Goal: Task Accomplishment & Management: Manage account settings

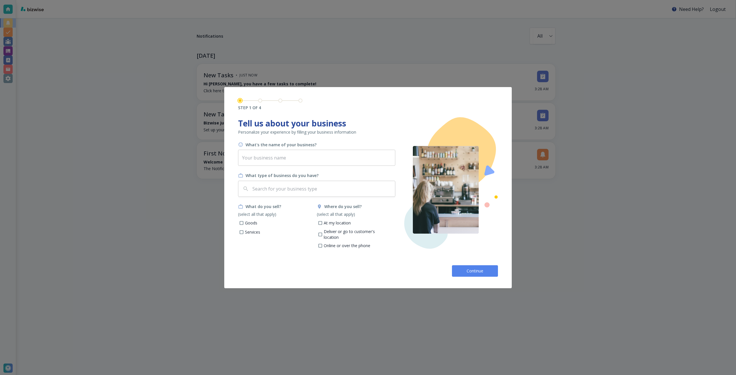
click at [457, 268] on button "Continue" at bounding box center [475, 270] width 46 height 11
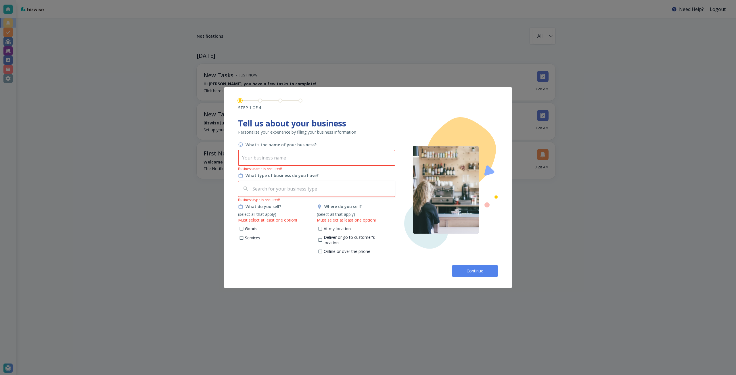
click at [305, 159] on input "text" at bounding box center [316, 158] width 157 height 16
paste input "Pathwalker Quantum Healing, LLC"
type input "Pathwalker Quantum Healing, LLC"
click at [281, 189] on input "text" at bounding box center [321, 188] width 141 height 11
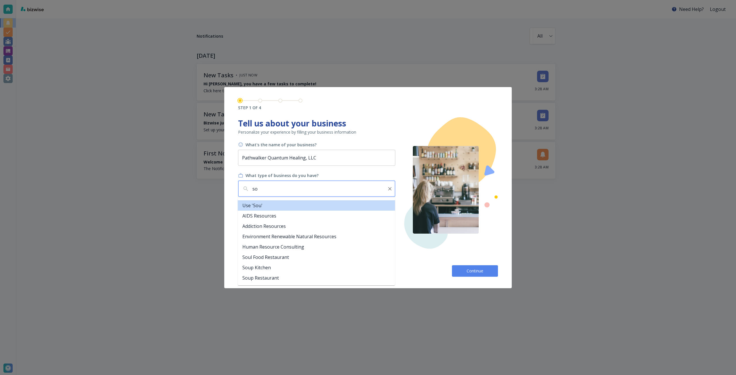
type input "s"
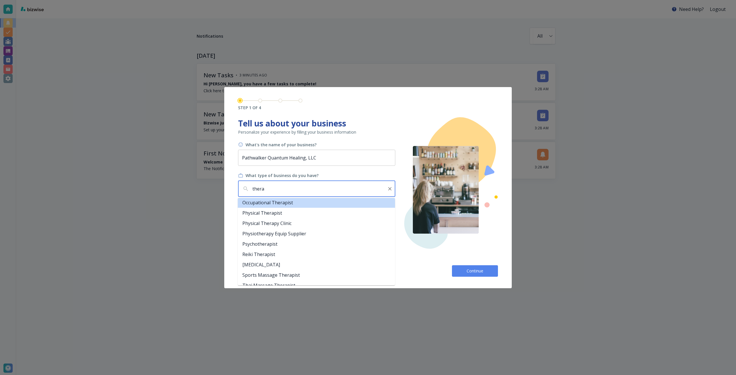
scroll to position [168, 0]
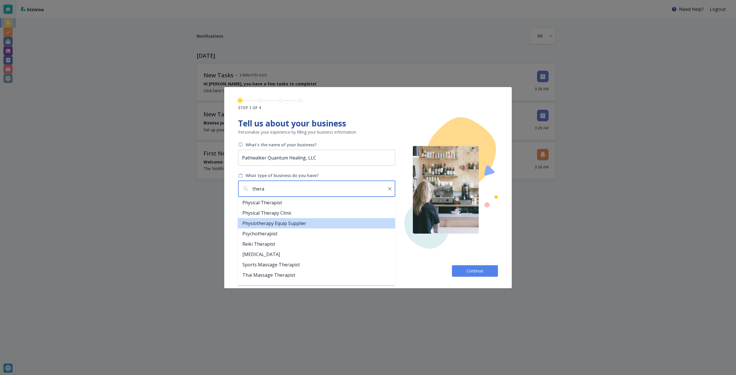
click at [274, 223] on li "Physiotherapy Equip Supplier" at bounding box center [316, 223] width 157 height 10
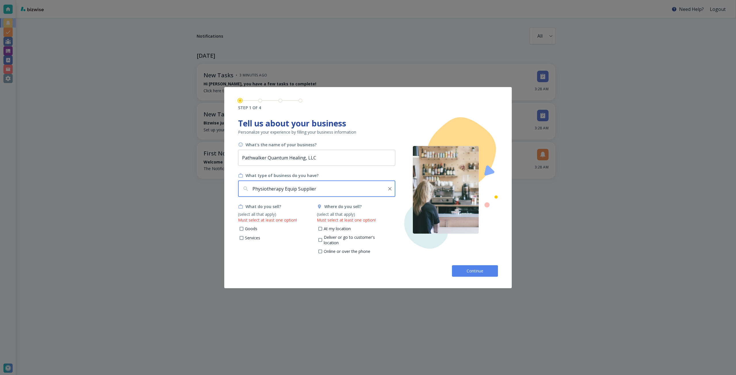
type input "Physiotherapy Equip Supplier"
click at [251, 239] on p "Services" at bounding box center [252, 238] width 15 height 6
click at [244, 239] on input "Services" at bounding box center [241, 238] width 5 height 5
checkbox input "true"
click at [347, 249] on p "Online or over the phone" at bounding box center [347, 252] width 47 height 6
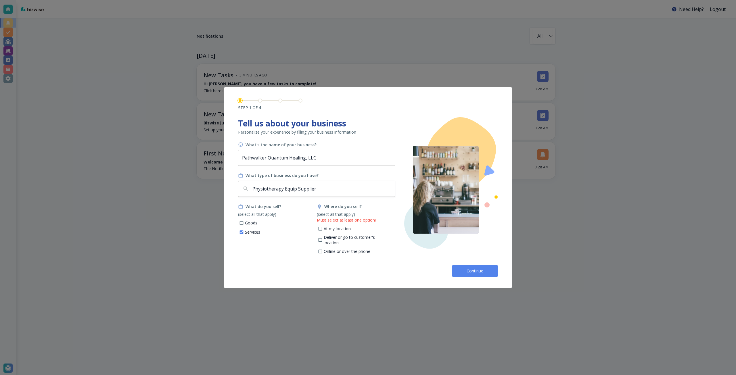
click at [322, 250] on input "Online or over the phone" at bounding box center [320, 252] width 5 height 5
checkbox input "true"
click at [463, 270] on button "Continue" at bounding box center [475, 270] width 46 height 11
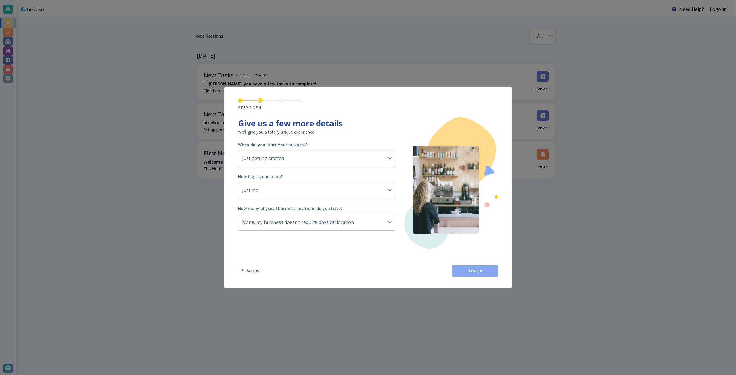
click at [463, 270] on button "Continue" at bounding box center [475, 270] width 46 height 11
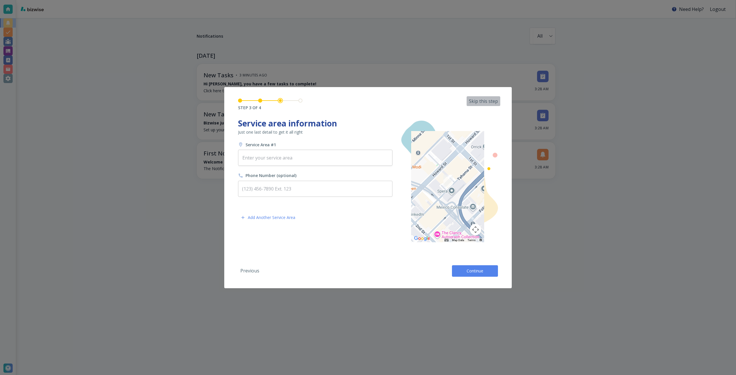
click at [476, 102] on p "Skip this step" at bounding box center [483, 101] width 29 height 6
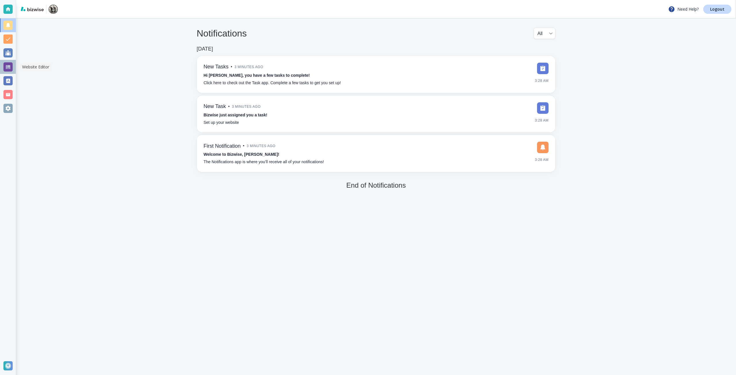
click at [10, 66] on div at bounding box center [7, 66] width 9 height 9
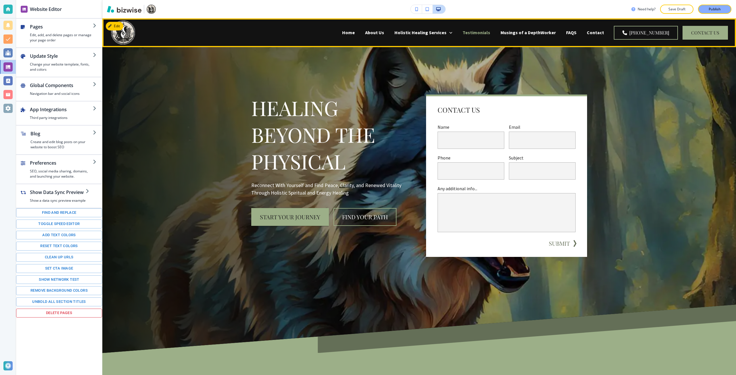
click at [490, 32] on p "Testimonials" at bounding box center [476, 32] width 28 height 7
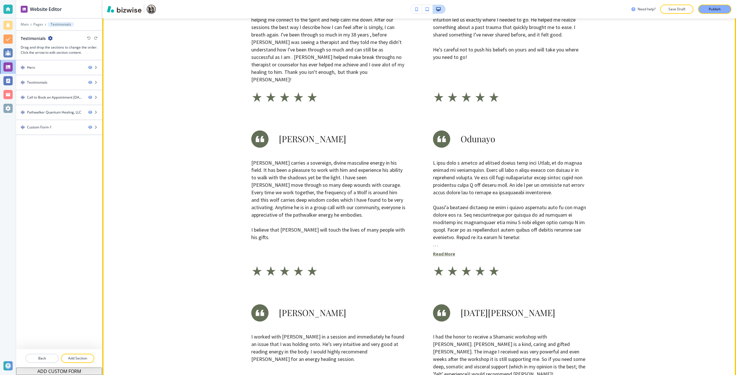
scroll to position [287, 0]
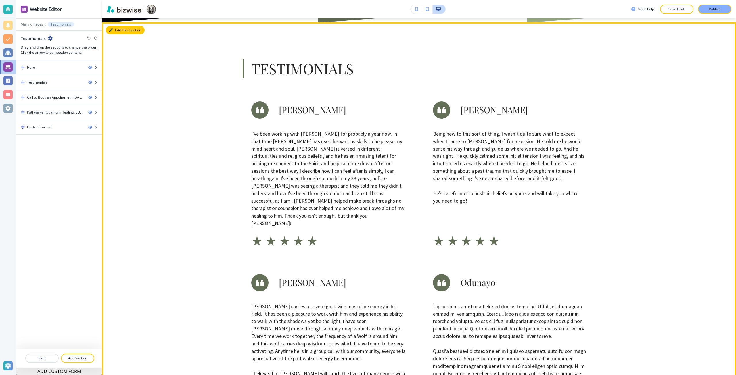
click at [114, 32] on button "Edit This Section" at bounding box center [125, 30] width 39 height 9
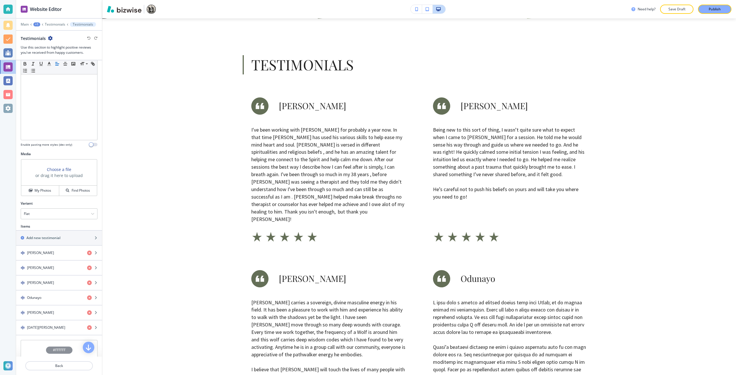
scroll to position [115, 0]
click at [43, 189] on h4 "My Photos" at bounding box center [42, 189] width 17 height 5
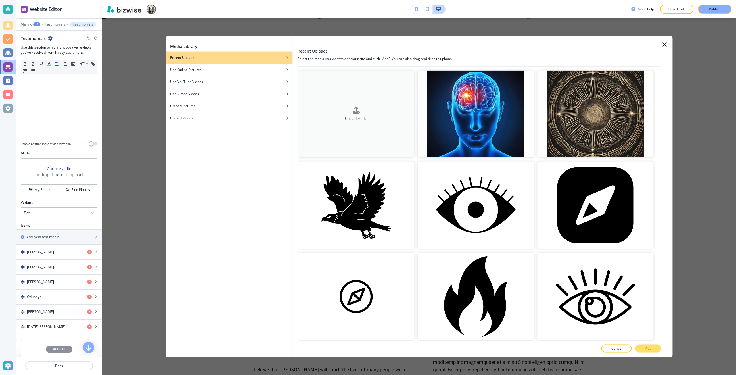
click at [324, 127] on button "Upload Media" at bounding box center [356, 113] width 116 height 87
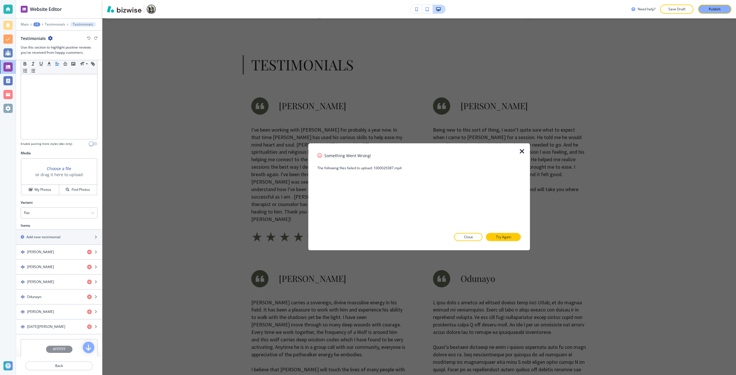
click at [513, 209] on div "Something Went Wrong! The following files failed to upload: 1000029387.mp4 Clos…" at bounding box center [418, 196] width 203 height 89
click at [505, 237] on p "Try Again" at bounding box center [503, 236] width 15 height 5
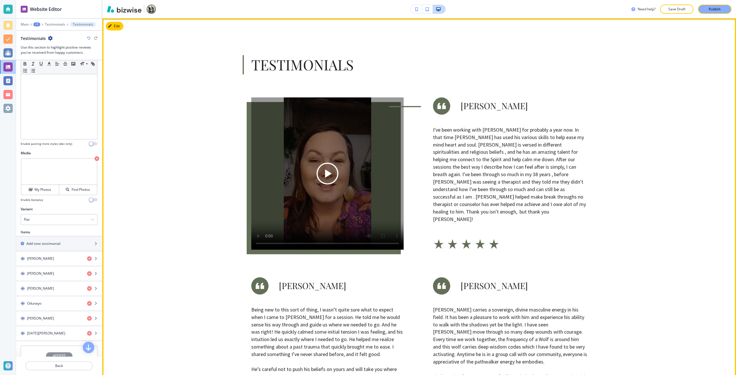
click at [325, 172] on icon "Play button for video with title: undefined" at bounding box center [328, 173] width 7 height 8
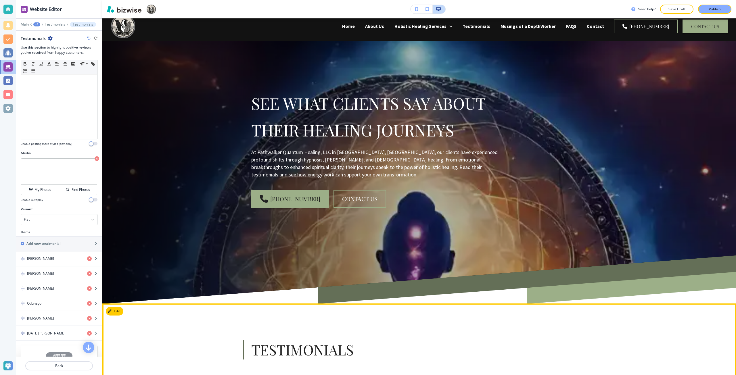
scroll to position [0, 0]
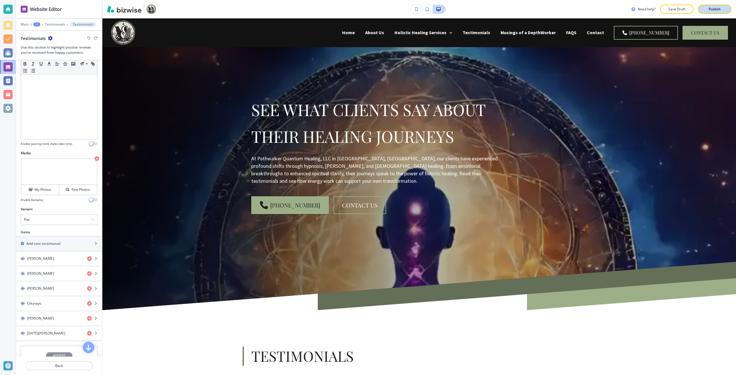
click at [703, 9] on button "Publish" at bounding box center [714, 9] width 33 height 9
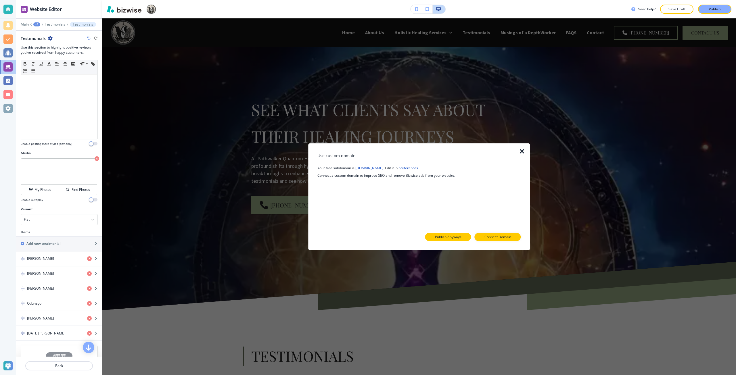
click at [465, 236] on button "Publish Anyways" at bounding box center [448, 237] width 46 height 8
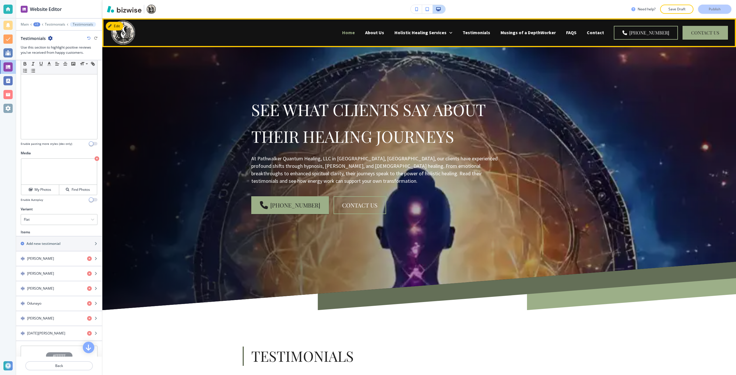
click at [355, 32] on p "Home" at bounding box center [348, 32] width 13 height 7
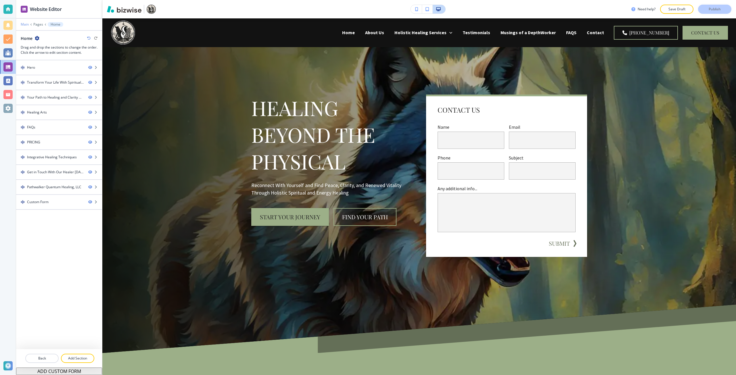
click at [21, 24] on p "Main" at bounding box center [25, 24] width 8 height 4
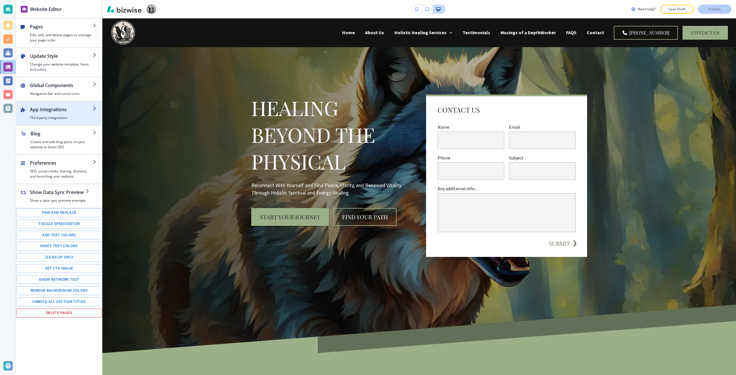
click at [51, 113] on div "button" at bounding box center [61, 114] width 63 height 2
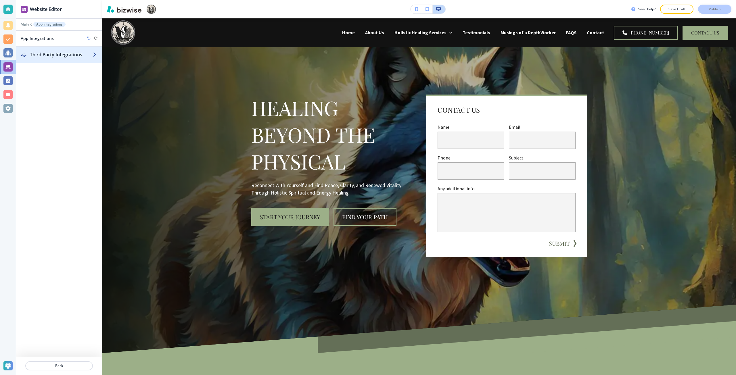
click at [54, 59] on div "button" at bounding box center [59, 60] width 86 height 5
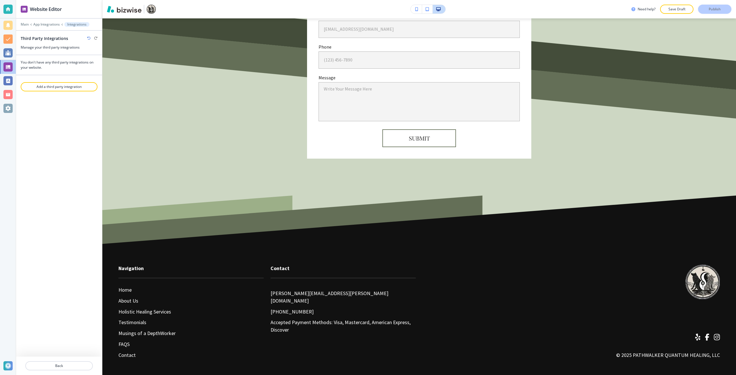
scroll to position [3662, 0]
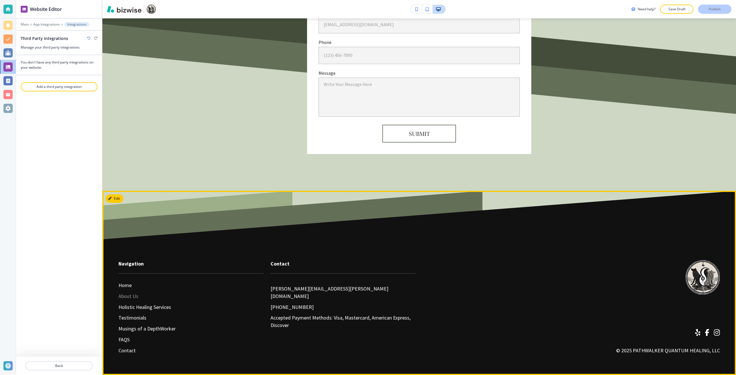
click at [126, 296] on p "About Us" at bounding box center [128, 296] width 20 height 7
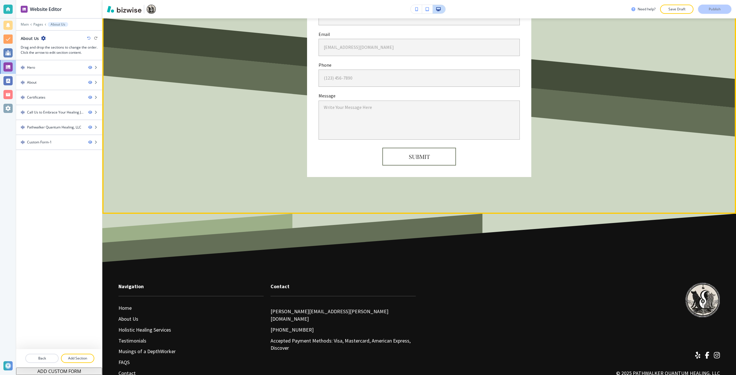
scroll to position [1850, 0]
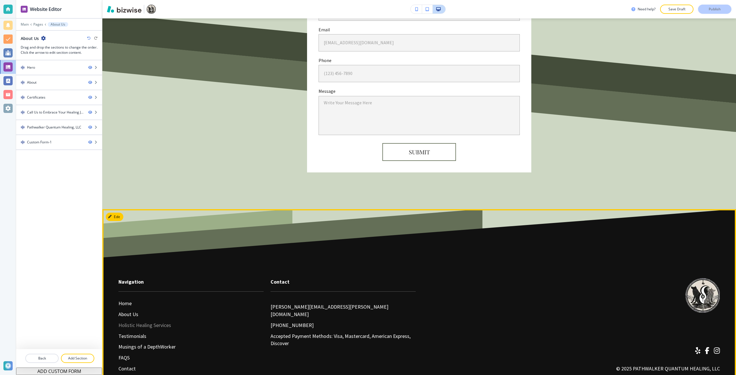
click at [145, 322] on p "Holistic Healing Services" at bounding box center [144, 325] width 53 height 7
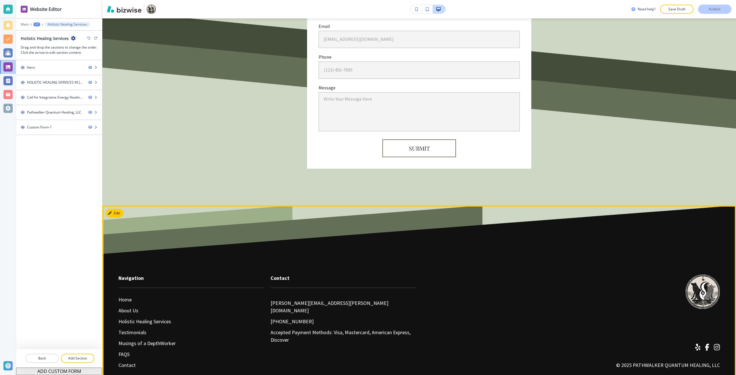
scroll to position [1333, 0]
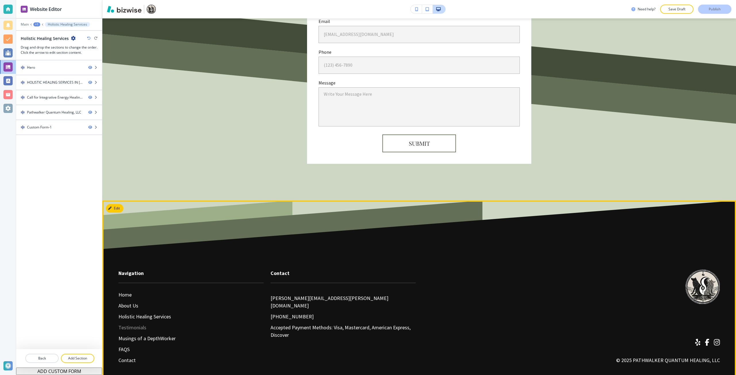
click at [137, 324] on p "Testimonials" at bounding box center [132, 327] width 28 height 7
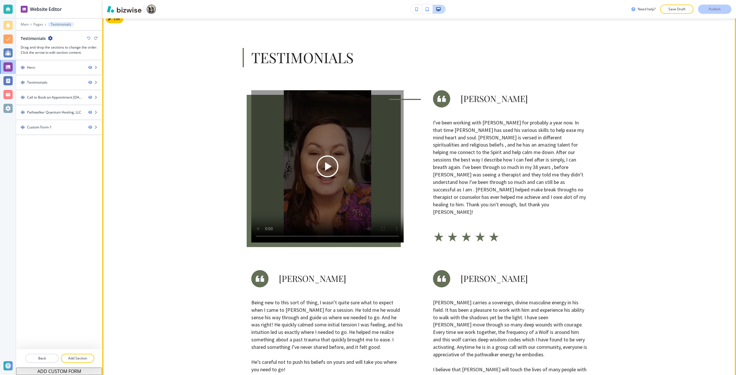
scroll to position [287, 0]
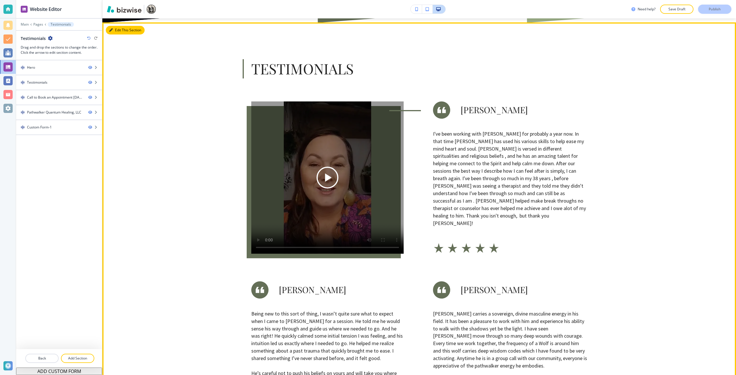
click at [110, 34] on button "Edit This Section" at bounding box center [125, 30] width 39 height 9
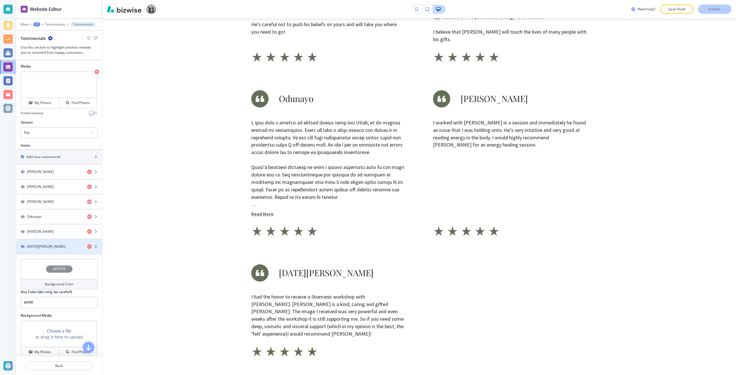
scroll to position [207, 0]
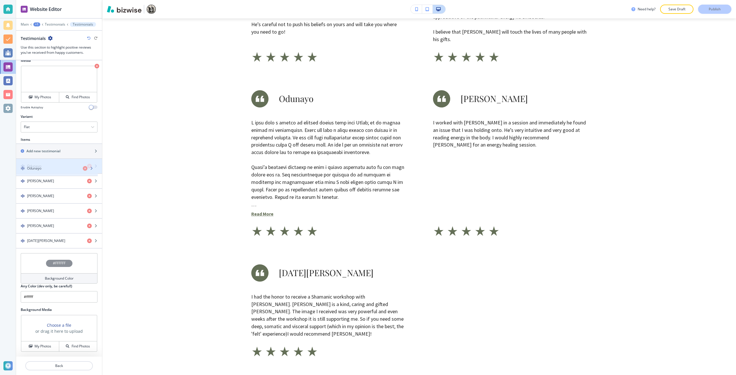
drag, startPoint x: 32, startPoint y: 212, endPoint x: 32, endPoint y: 169, distance: 42.5
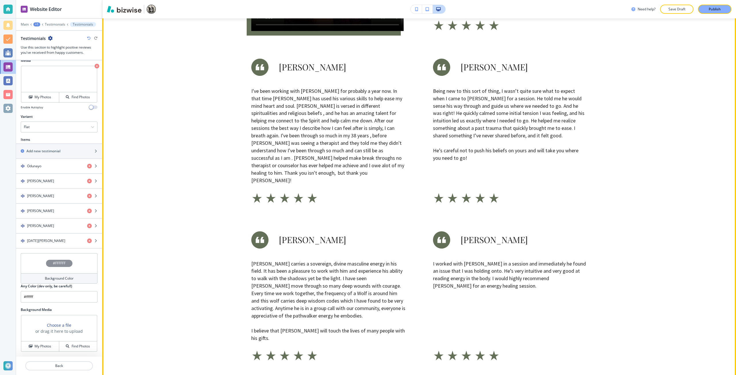
scroll to position [521, 0]
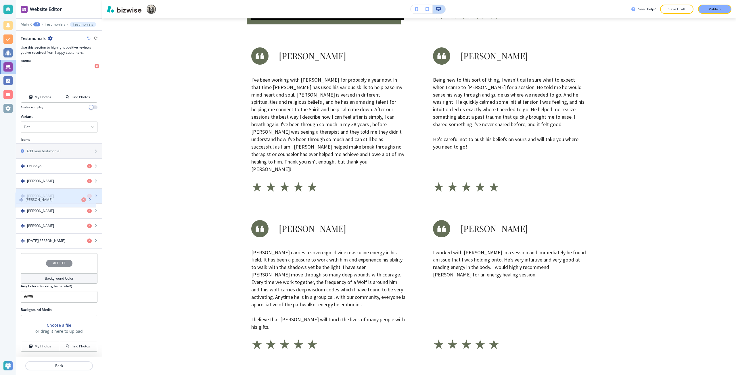
drag, startPoint x: 48, startPoint y: 206, endPoint x: 47, endPoint y: 195, distance: 11.6
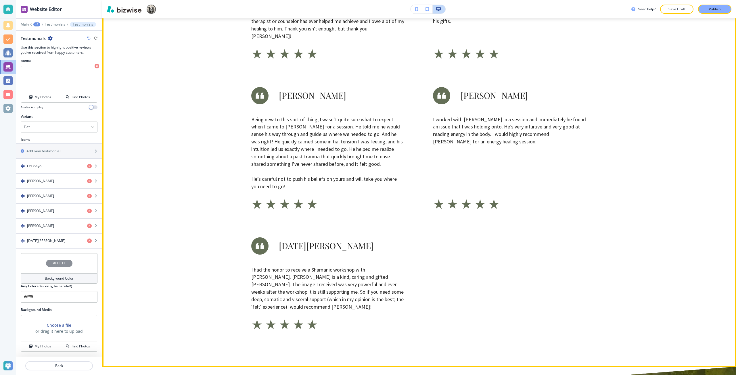
scroll to position [665, 0]
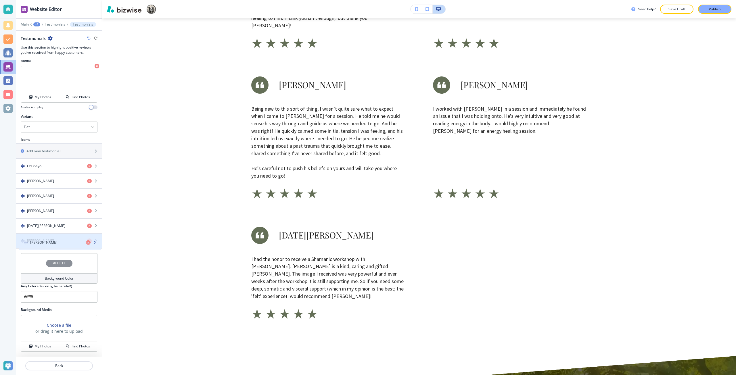
drag, startPoint x: 60, startPoint y: 214, endPoint x: 64, endPoint y: 245, distance: 31.8
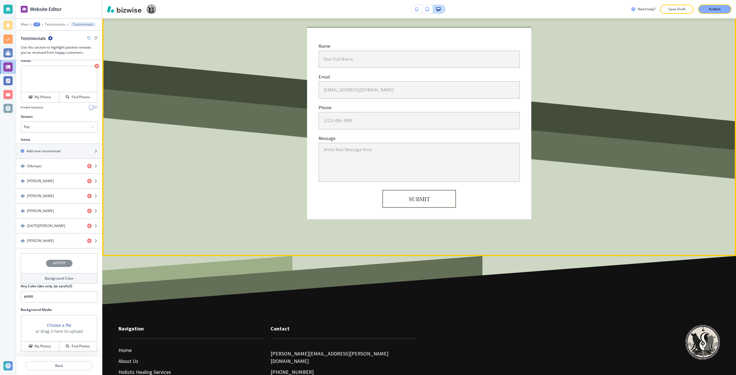
scroll to position [1723, 0]
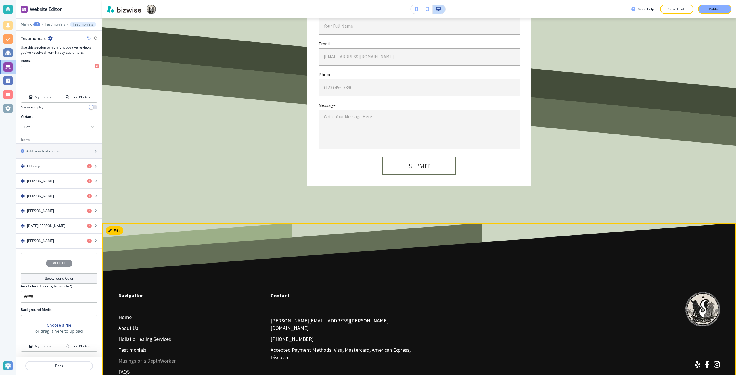
click at [148, 357] on p "Musings of a DepthWorker" at bounding box center [146, 360] width 57 height 7
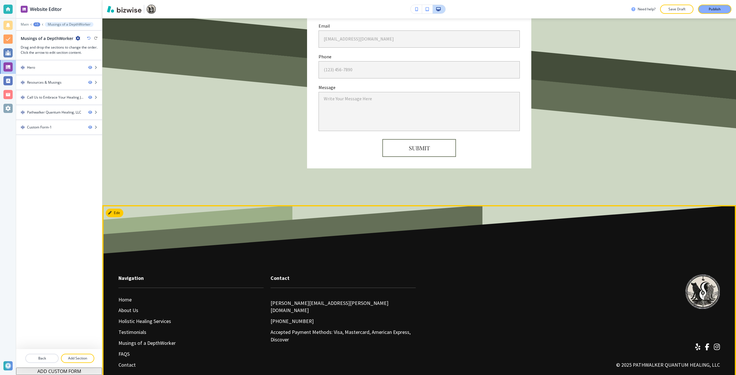
scroll to position [2367, 0]
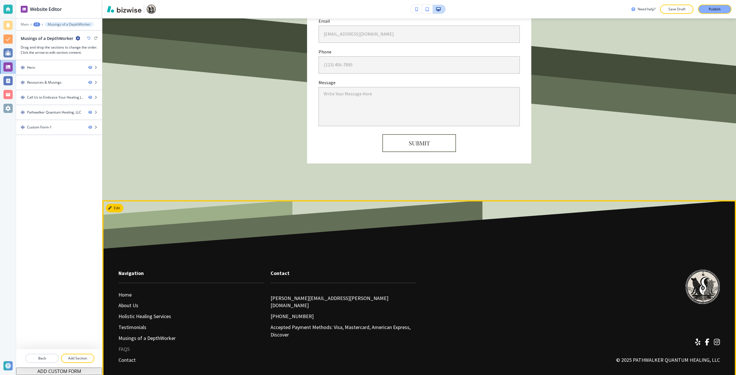
click at [126, 345] on p "FAQS" at bounding box center [123, 348] width 11 height 7
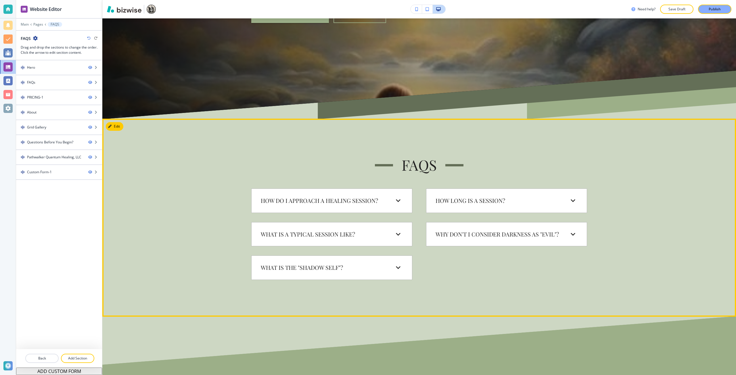
scroll to position [316, 0]
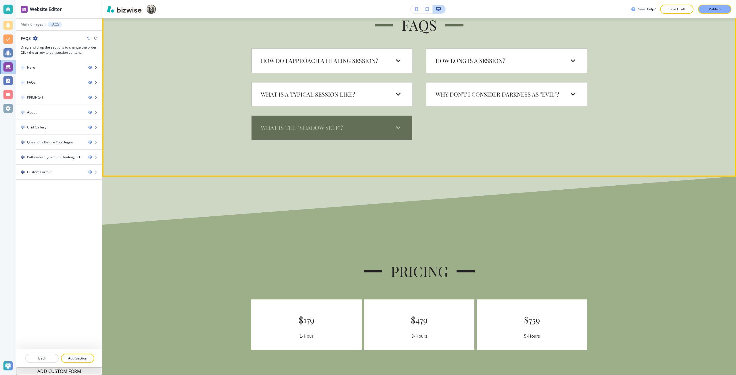
click at [315, 131] on h6 "What is the "Shadow Self"?" at bounding box center [302, 128] width 82 height 8
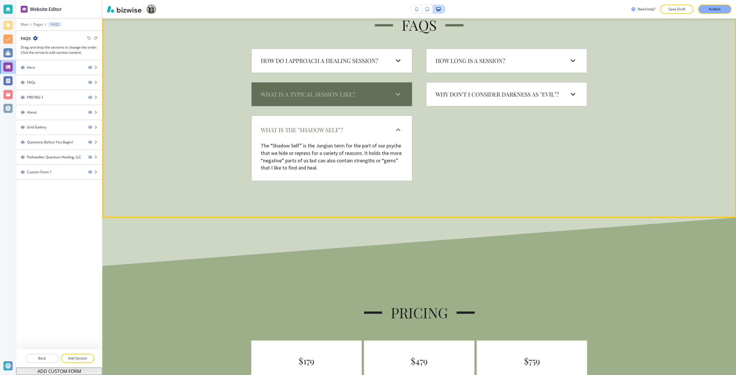
click at [324, 97] on h6 "What is a typical session like?" at bounding box center [308, 95] width 94 height 8
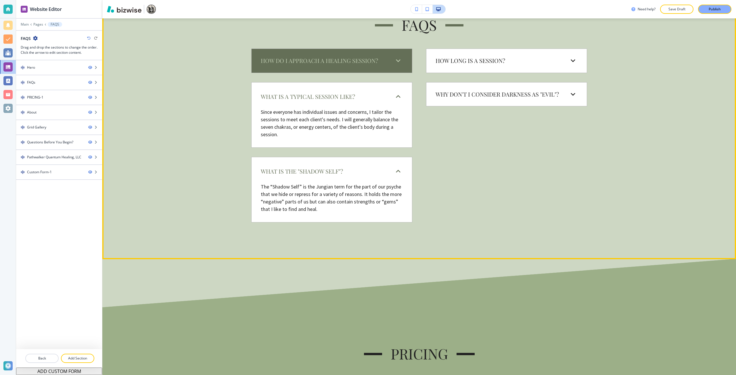
click at [330, 66] on div "How do I approach a healing session?" at bounding box center [331, 60] width 151 height 15
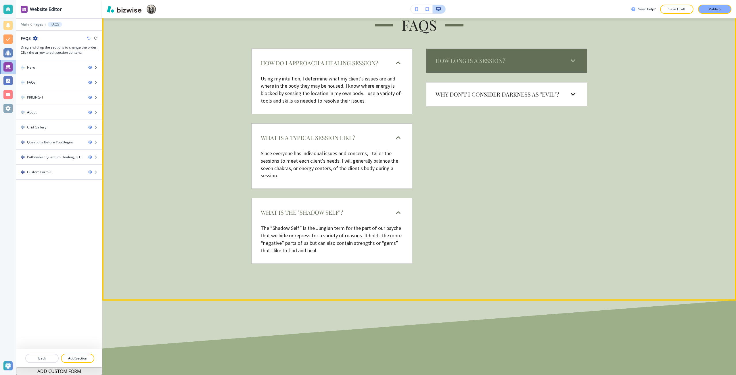
click at [458, 67] on div "How long is a session?" at bounding box center [506, 60] width 151 height 15
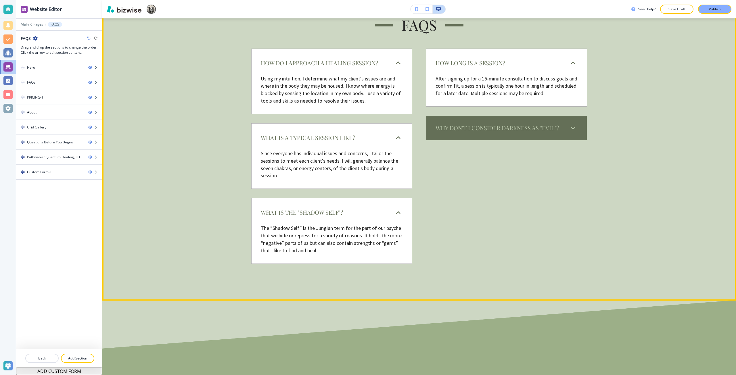
click at [446, 132] on h6 "Why don't I consider Darkness as "Evil"?" at bounding box center [496, 128] width 123 height 8
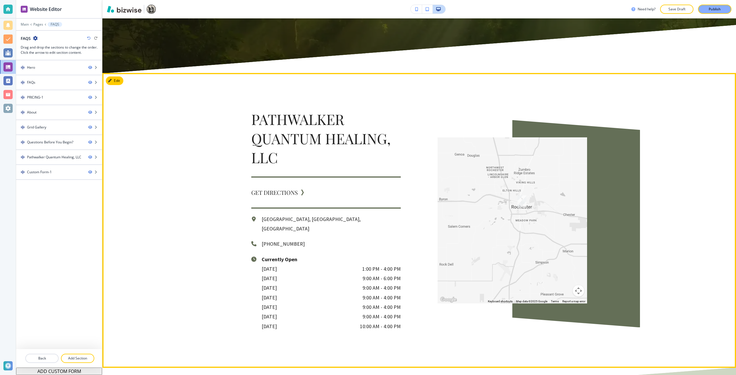
scroll to position [1351, 0]
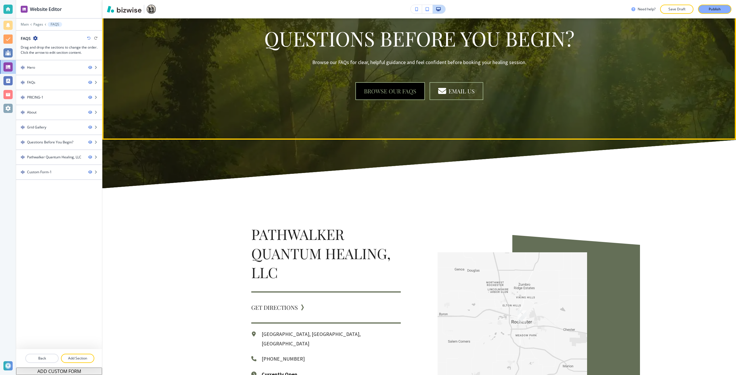
click at [377, 87] on button "browse our faqs" at bounding box center [390, 91] width 70 height 18
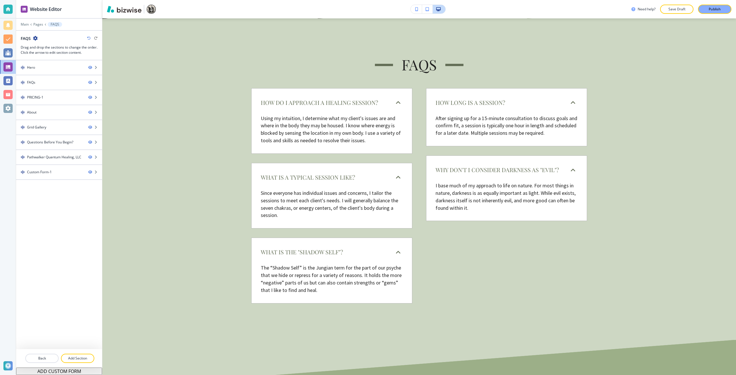
scroll to position [0, 0]
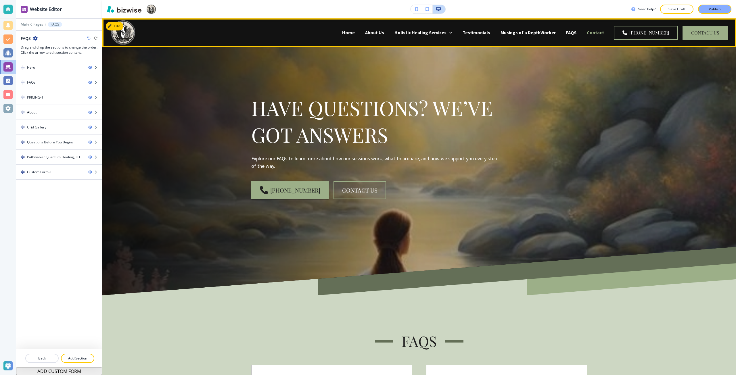
click at [601, 32] on p "Contact" at bounding box center [595, 32] width 17 height 7
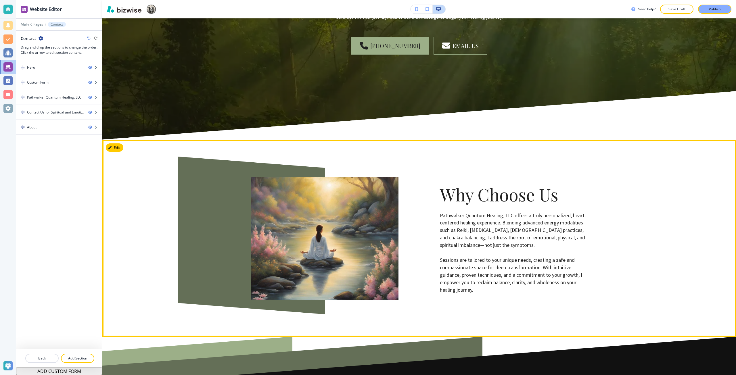
scroll to position [1221, 0]
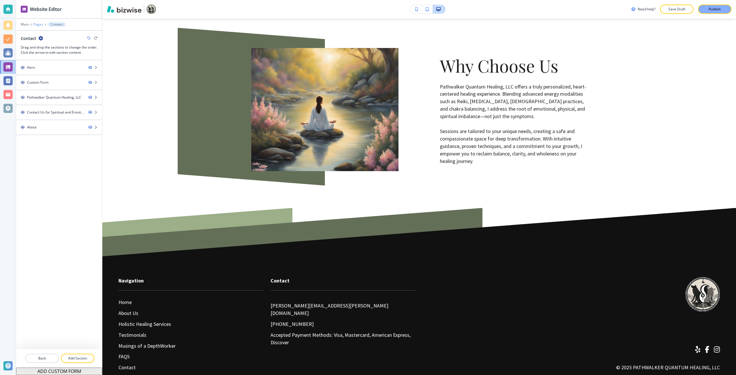
click at [38, 25] on p "Pages" at bounding box center [38, 24] width 10 height 4
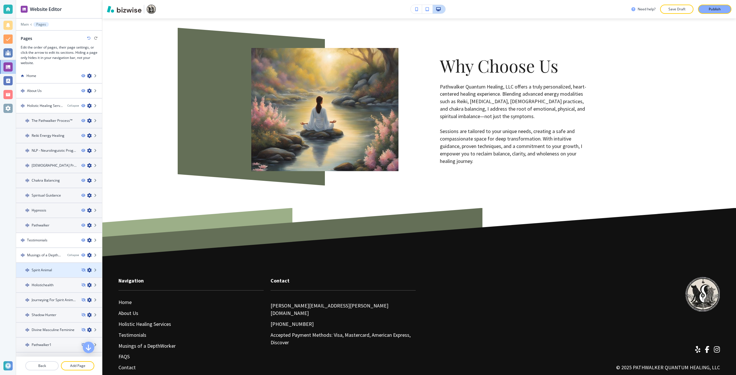
scroll to position [0, 0]
click at [40, 122] on h4 "The Pathwalker Process™" at bounding box center [52, 122] width 41 height 5
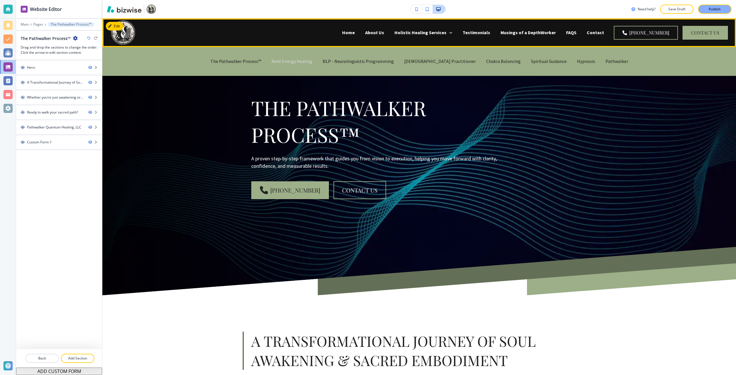
click at [305, 63] on p "Reiki Energy Healing" at bounding box center [291, 61] width 41 height 7
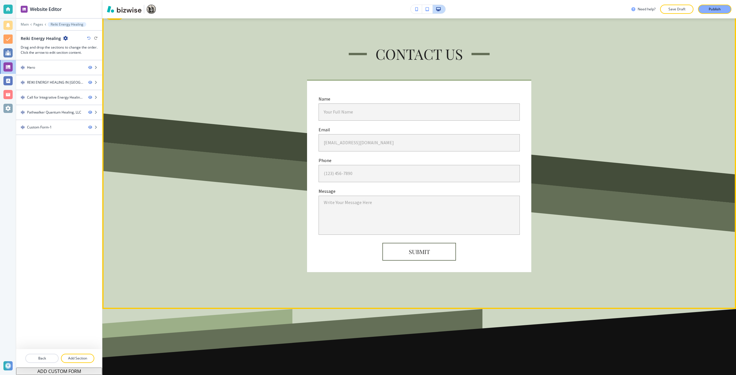
scroll to position [1277, 0]
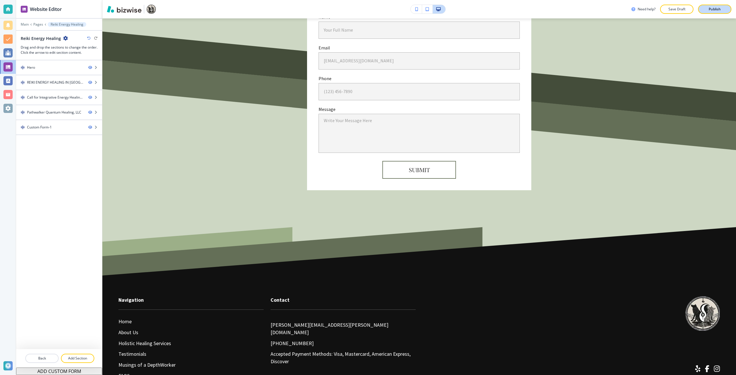
click at [719, 12] on button "Publish" at bounding box center [714, 9] width 33 height 9
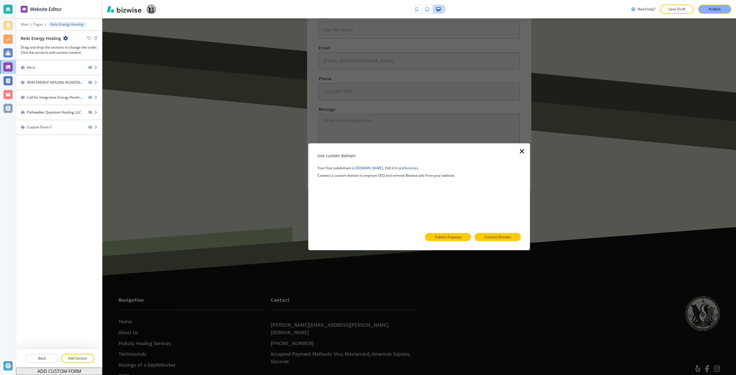
click at [465, 235] on button "Publish Anyways" at bounding box center [448, 237] width 46 height 8
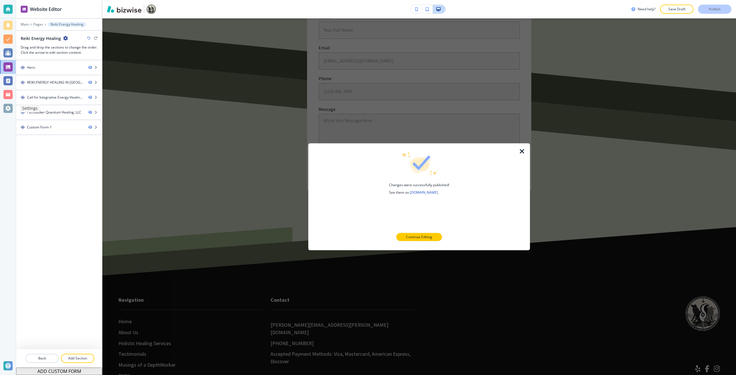
click at [6, 108] on div at bounding box center [7, 108] width 9 height 9
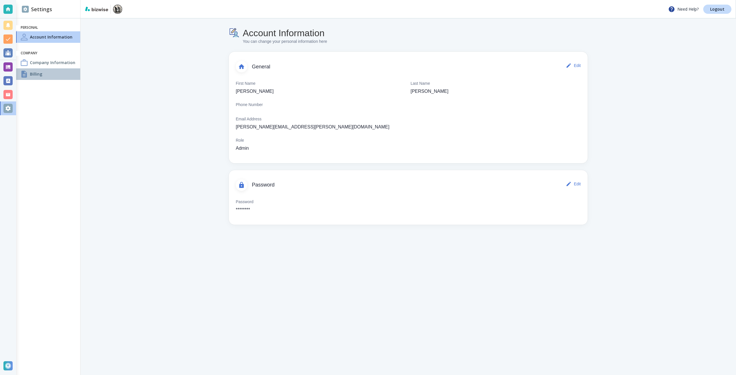
click at [46, 70] on div "Billing" at bounding box center [48, 73] width 64 height 11
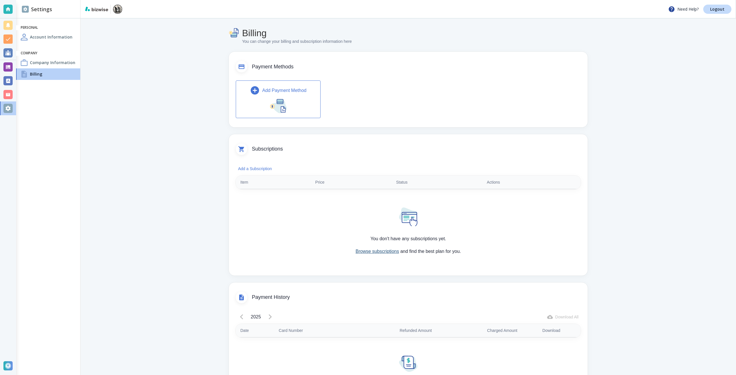
click at [372, 251] on link "Browse subscriptions" at bounding box center [376, 251] width 43 height 5
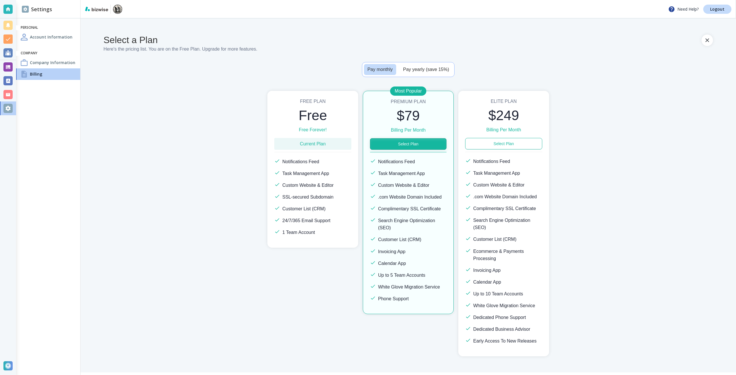
click at [410, 146] on button "Select Plan" at bounding box center [408, 143] width 76 height 11
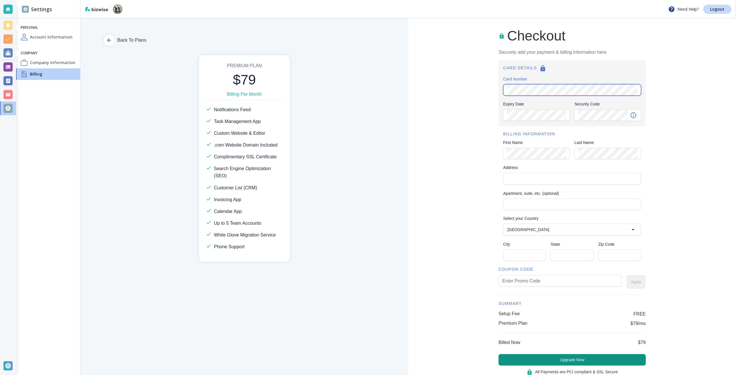
click at [0, 0] on com-1password-button at bounding box center [0, 0] width 0 height 0
click at [516, 180] on input "Address" at bounding box center [571, 179] width 133 height 8
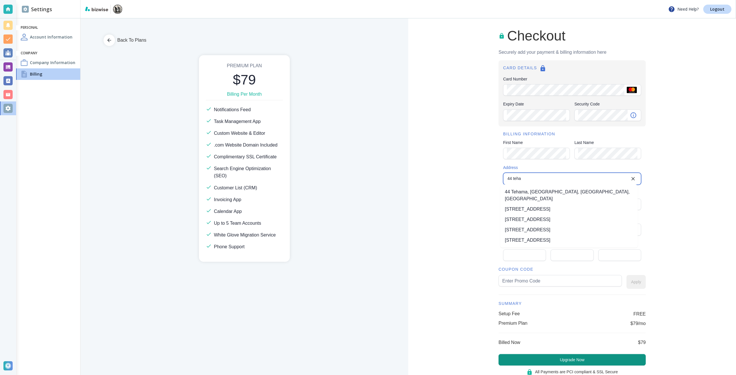
click at [524, 204] on li "[STREET_ADDRESS]" at bounding box center [568, 209] width 137 height 10
type input "[STREET_ADDRESS]"
type input "[GEOGRAPHIC_DATA]"
type input "CA"
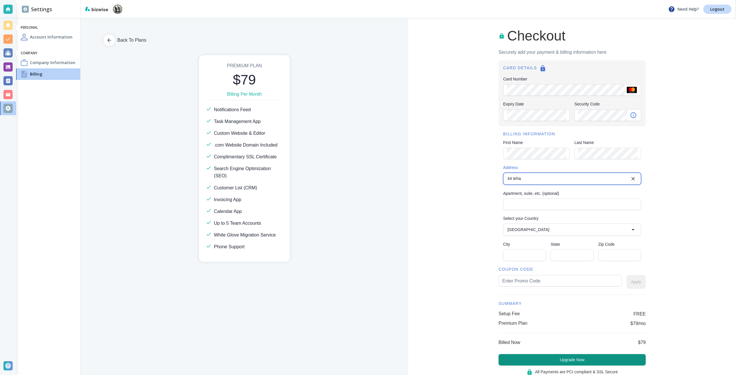
type input "94105"
type input "[STREET_ADDRESS]"
click at [519, 281] on input "text" at bounding box center [560, 280] width 116 height 11
type input "pathwalker150"
click at [636, 281] on button "Apply" at bounding box center [635, 282] width 19 height 14
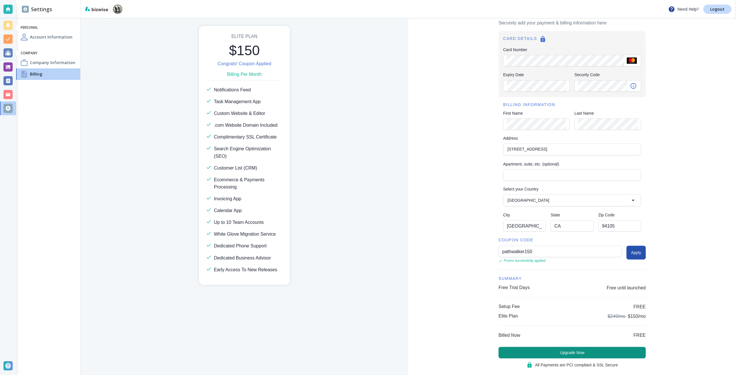
scroll to position [41, 0]
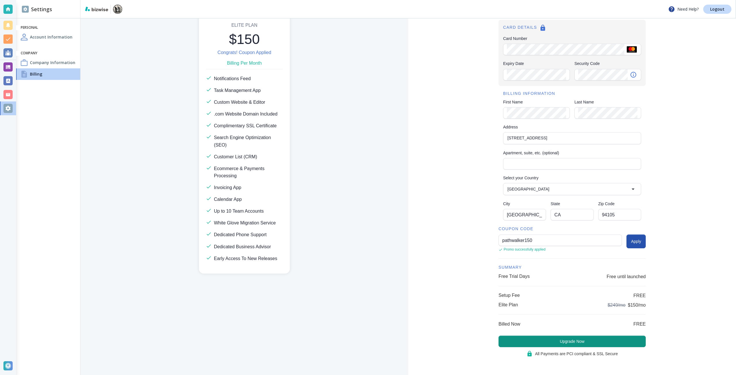
click at [597, 341] on button "Upgrade Now" at bounding box center [571, 341] width 147 height 11
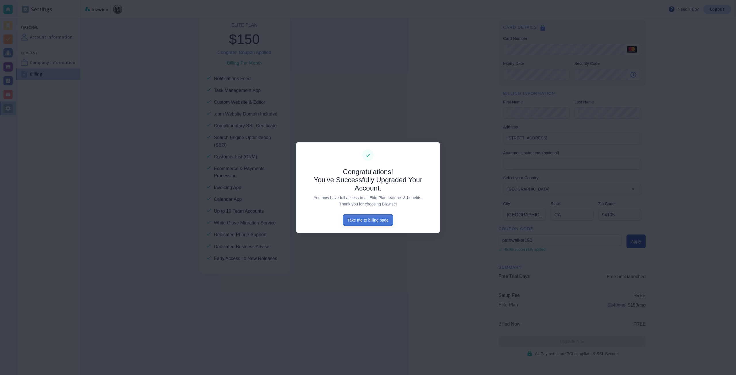
click at [369, 218] on button "Take me to billing page" at bounding box center [368, 219] width 50 height 11
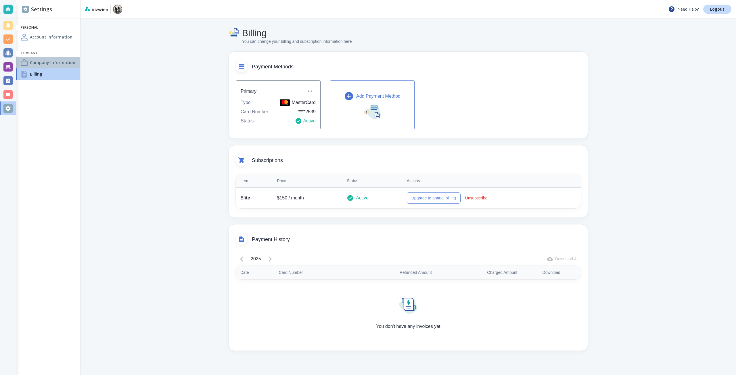
click at [61, 61] on h4 "Company Information" at bounding box center [52, 62] width 45 height 6
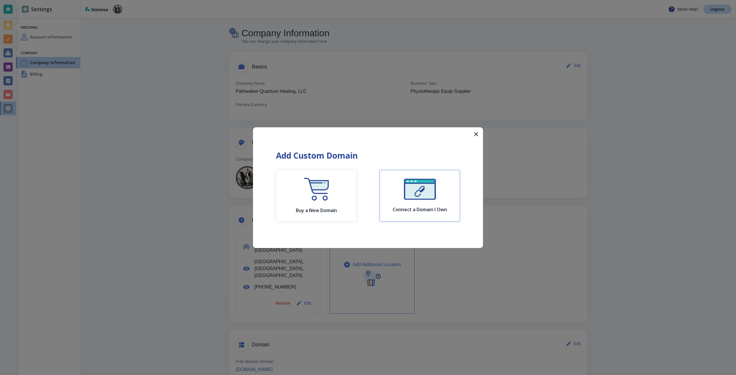
click at [413, 187] on img "button" at bounding box center [420, 189] width 32 height 21
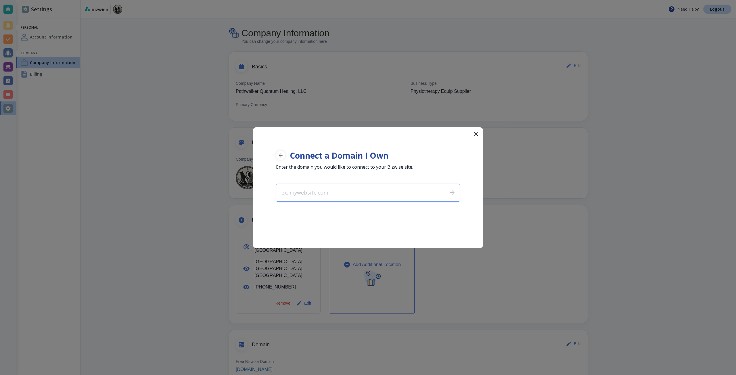
type input "[DOMAIN_NAME]"
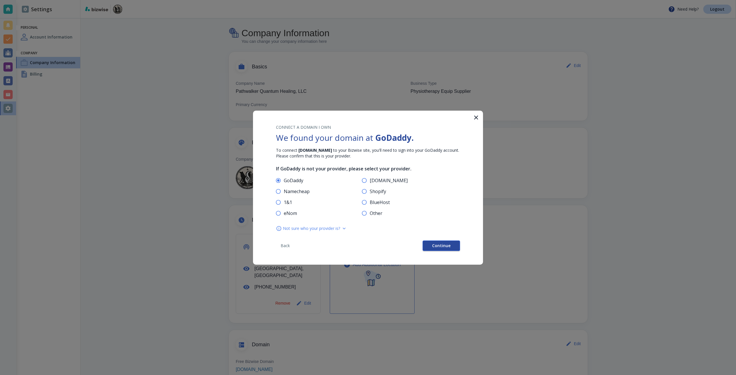
click at [427, 244] on button "Continue" at bounding box center [440, 246] width 37 height 10
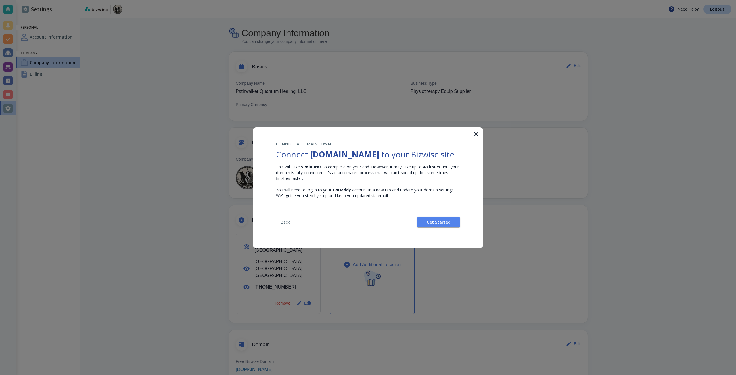
click at [423, 237] on div "CONNECT A DOMAIN I OWN Connect [DOMAIN_NAME] to your Bizwise site. This will ta…" at bounding box center [368, 184] width 230 height 114
click at [424, 227] on button "Get Started" at bounding box center [438, 222] width 43 height 10
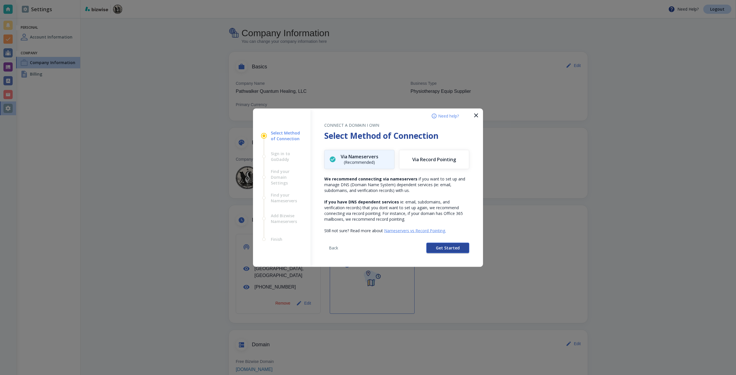
click at [433, 250] on button "Get Started" at bounding box center [447, 248] width 43 height 10
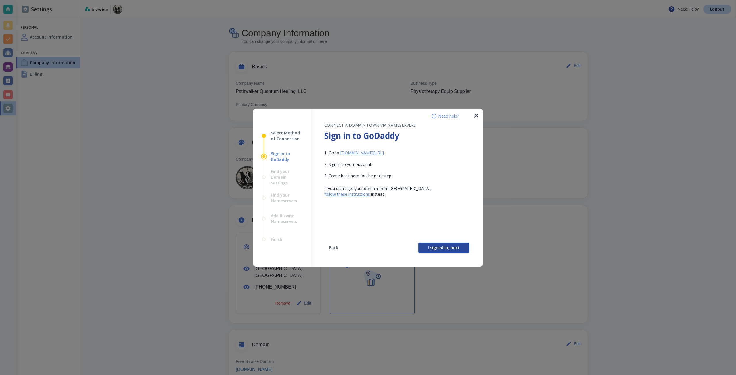
click at [426, 247] on button "I signed in, next" at bounding box center [443, 248] width 51 height 10
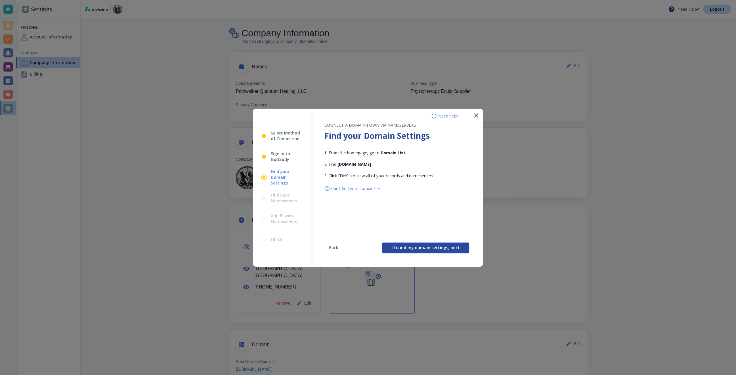
click at [422, 247] on span "I found my domain settings, next" at bounding box center [425, 248] width 68 height 4
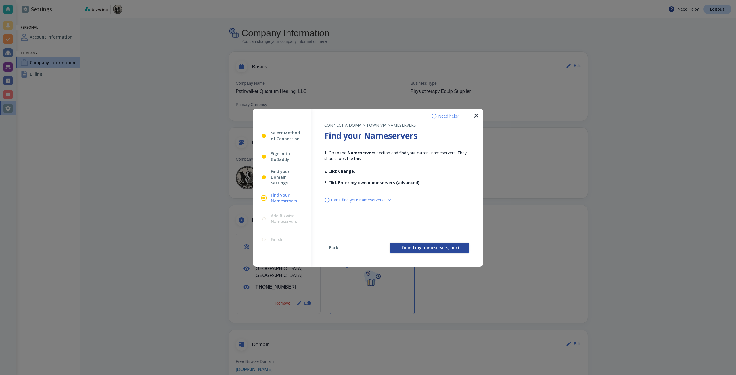
click at [418, 248] on span "I found my nameservers, next" at bounding box center [429, 248] width 60 height 4
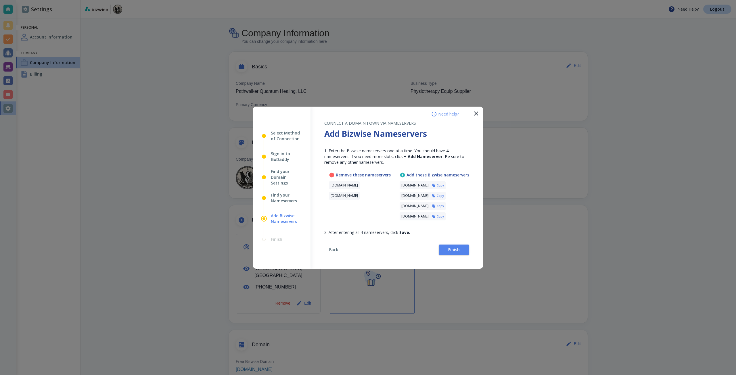
click at [444, 185] on h6 "Copy" at bounding box center [440, 185] width 7 height 4
click at [456, 248] on span "Finish" at bounding box center [453, 250] width 11 height 4
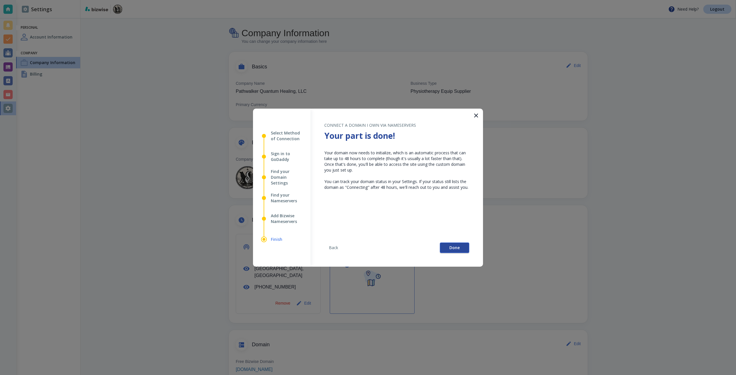
click at [447, 247] on button "Done" at bounding box center [454, 248] width 29 height 10
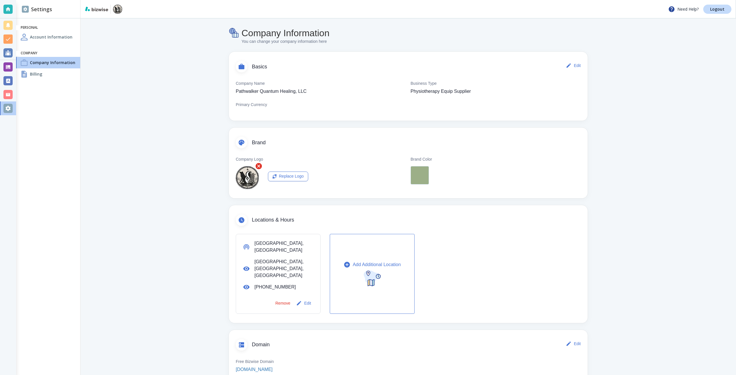
click at [628, 26] on main "Company Information You can change your company information here Basics Edit Co…" at bounding box center [407, 260] width 655 height 484
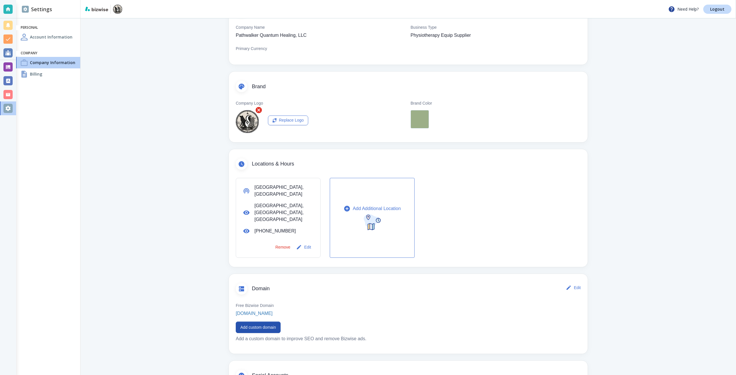
scroll to position [57, 0]
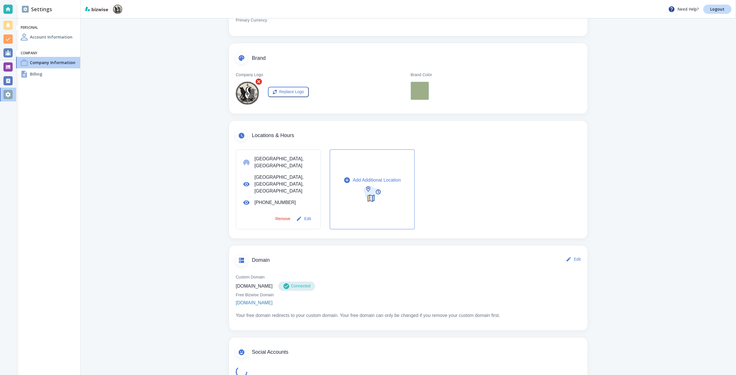
scroll to position [86, 0]
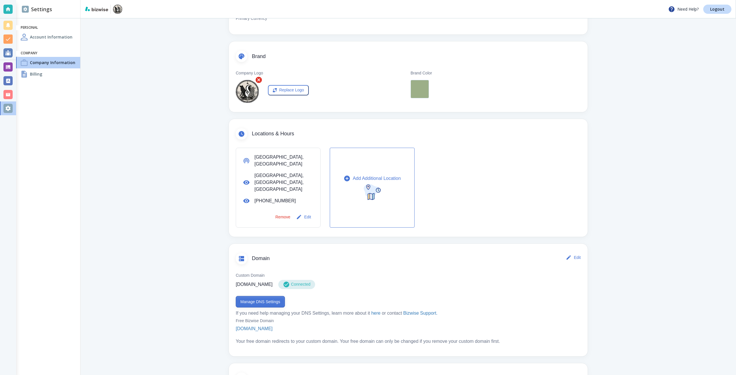
click at [253, 296] on button "Manage DNS Settings" at bounding box center [260, 301] width 49 height 11
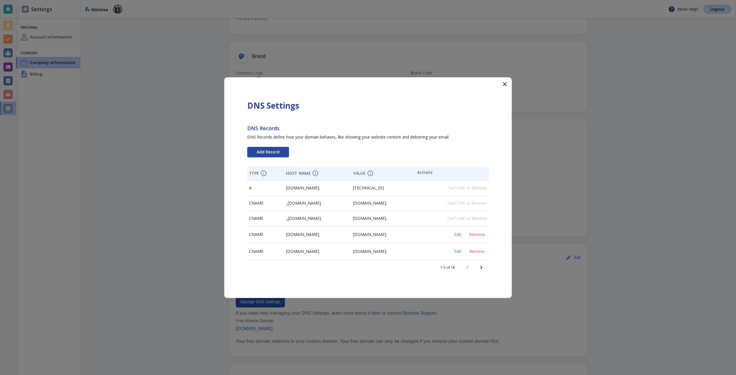
click at [272, 153] on span "Add Record" at bounding box center [268, 152] width 23 height 4
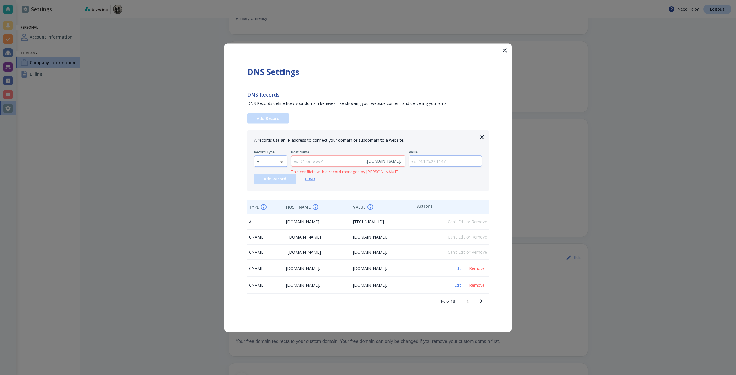
click at [270, 0] on body "Need Help? Logout Settings Personal Account Information Company Company Informa…" at bounding box center [368, 0] width 736 height 0
click at [272, 199] on li "TXT" at bounding box center [270, 197] width 33 height 9
type input "TXT"
click at [439, 159] on input "text" at bounding box center [445, 161] width 73 height 11
paste input "google-site-verification=aJ_rXFNo7XwMfx77hwGHewtyhNrAO_vx41wQnUlmaTE"
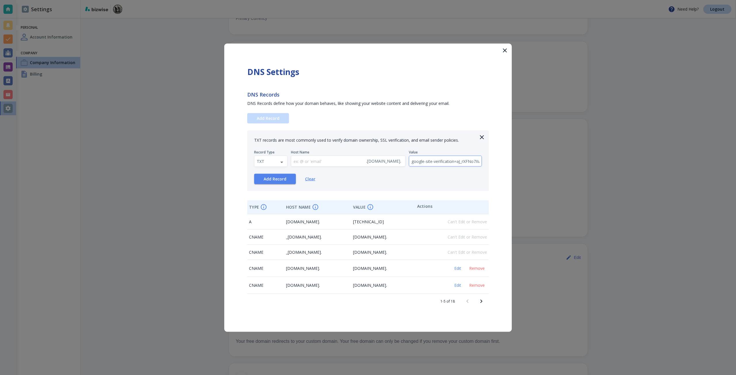
scroll to position [0, 94]
type input "google-site-verification=aJ_rXFNo7XwMfx77hwGHewtyhNrAO_vx41wQnUlmaTE"
click at [282, 177] on span "Add Record" at bounding box center [275, 179] width 23 height 4
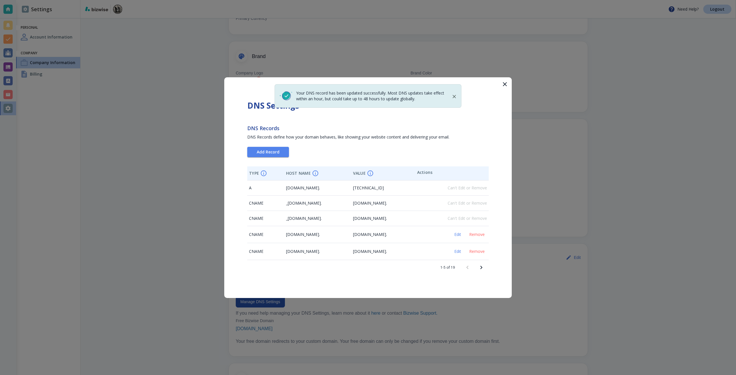
click at [481, 267] on icon "Next page" at bounding box center [481, 267] width 2 height 3
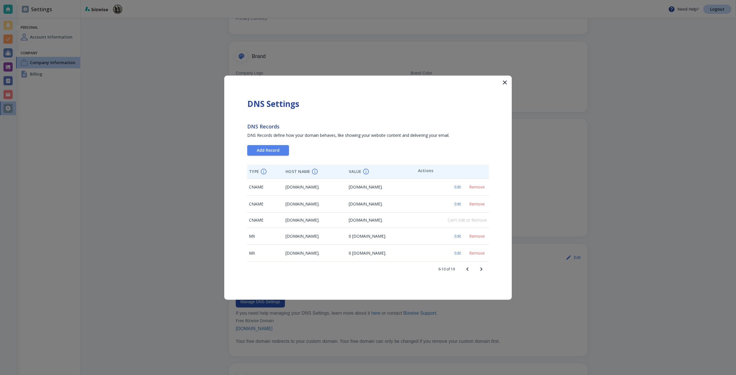
click at [481, 267] on icon "Next page" at bounding box center [481, 269] width 7 height 7
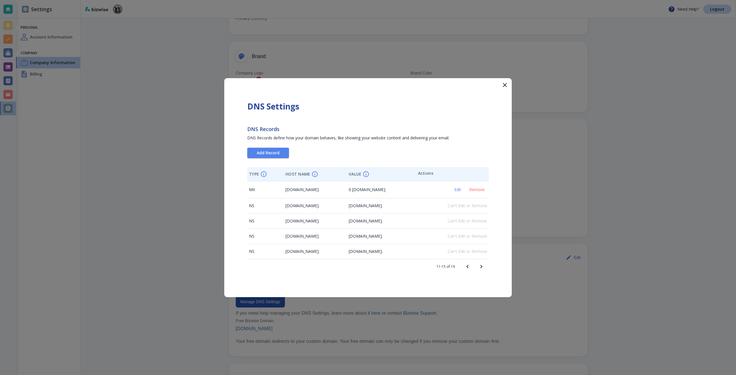
click at [465, 267] on icon "Previous page" at bounding box center [467, 266] width 7 height 7
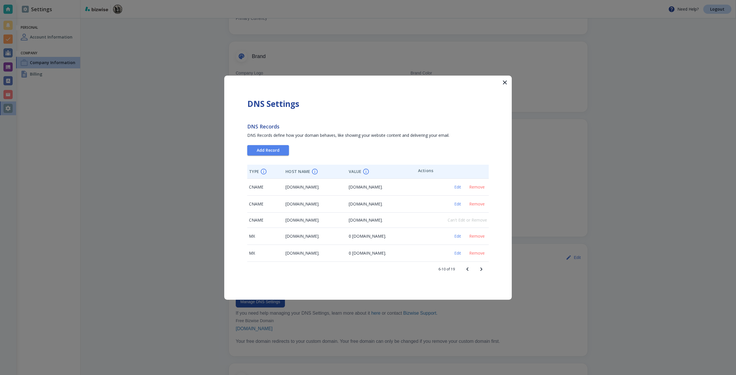
click at [487, 268] on button "Next page" at bounding box center [481, 269] width 14 height 14
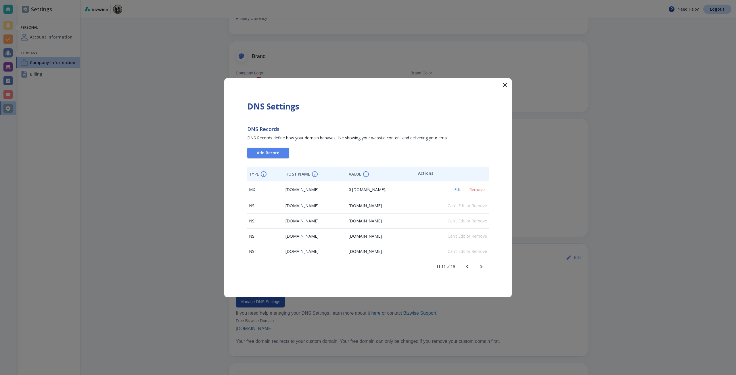
click at [517, 155] on div at bounding box center [368, 187] width 736 height 375
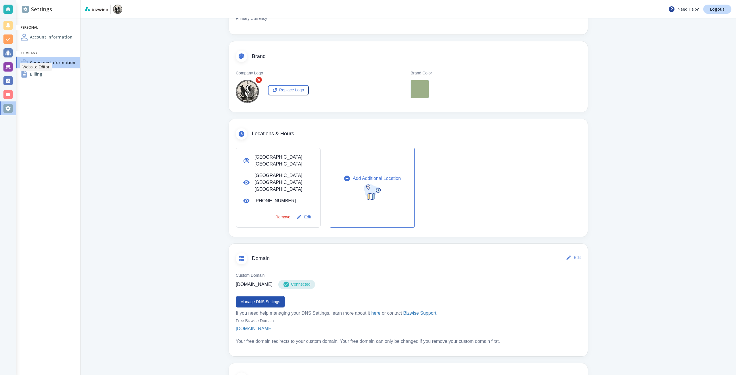
click at [9, 66] on div at bounding box center [7, 66] width 9 height 9
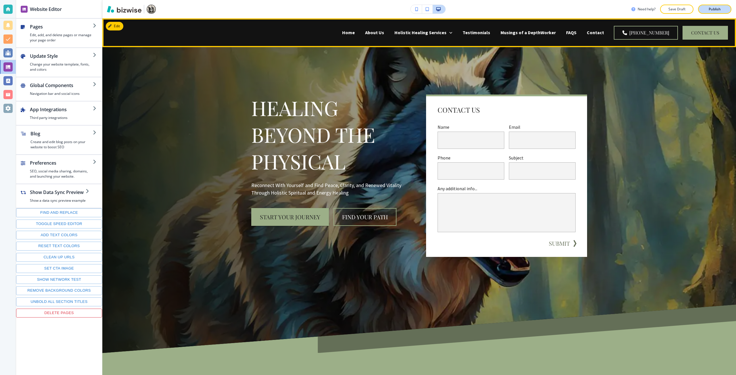
click at [712, 12] on button "Publish" at bounding box center [714, 9] width 33 height 9
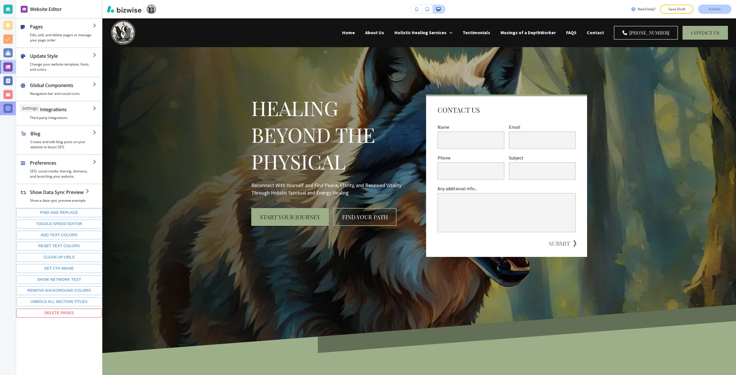
click at [9, 110] on div at bounding box center [7, 108] width 9 height 9
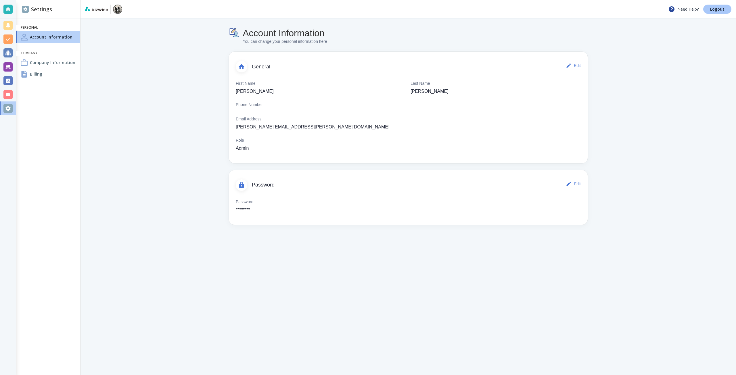
click at [710, 11] on link "Logout" at bounding box center [717, 9] width 28 height 9
